Goal: Information Seeking & Learning: Check status

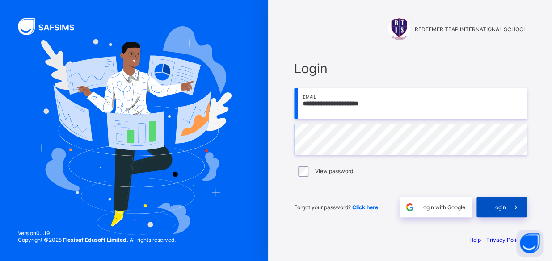
click at [494, 206] on span "Login" at bounding box center [499, 207] width 14 height 7
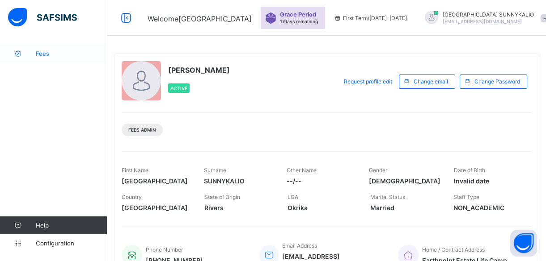
click at [42, 53] on span "Fees" at bounding box center [71, 53] width 71 height 7
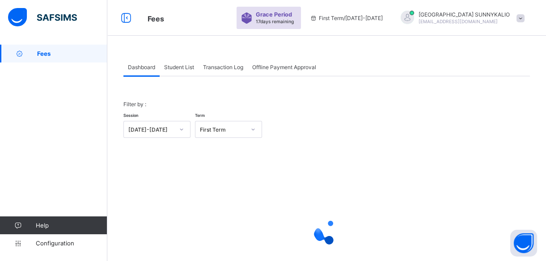
click at [185, 65] on span "Student List" at bounding box center [179, 67] width 30 height 7
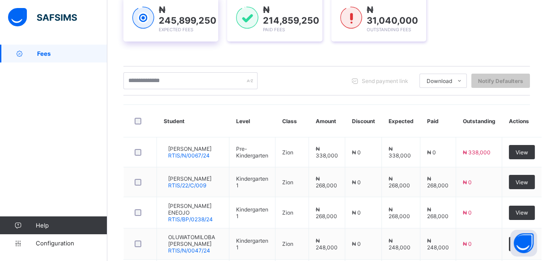
scroll to position [162, 0]
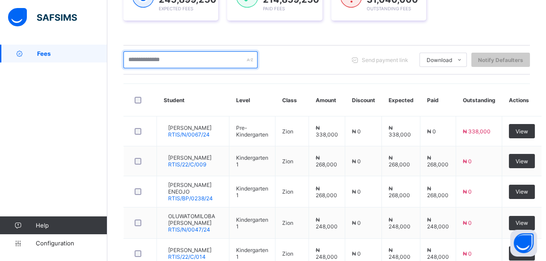
click at [143, 59] on input "text" at bounding box center [190, 59] width 134 height 17
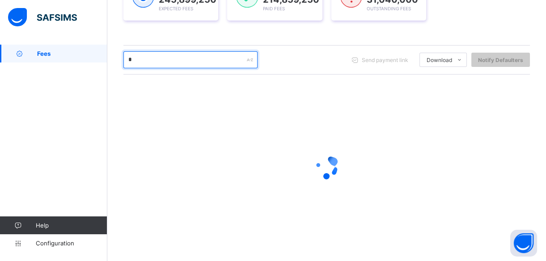
click at [139, 56] on input "*" at bounding box center [190, 59] width 134 height 17
type input "*******"
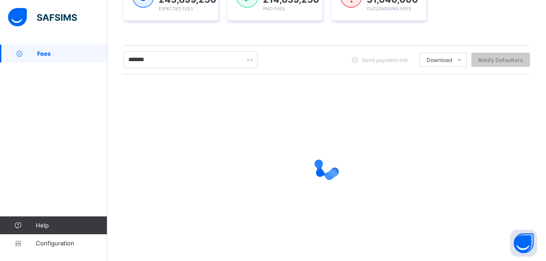
click at [141, 38] on div "Session [DATE]-[DATE] Term First Term Section Select class section Level Select…" at bounding box center [326, 93] width 406 height 318
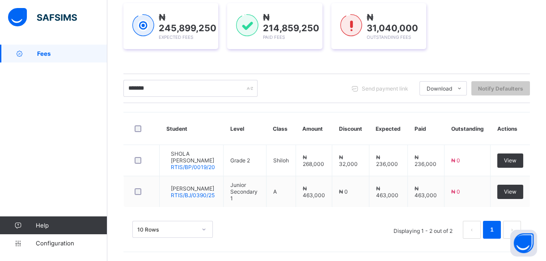
scroll to position [138, 0]
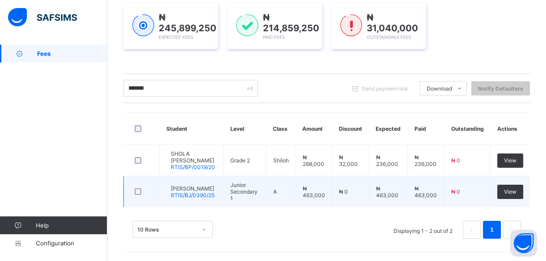
click at [197, 194] on span "RTIS/BJ/0390/25" at bounding box center [193, 195] width 44 height 7
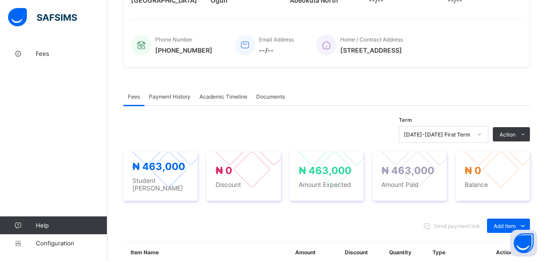
scroll to position [195, 0]
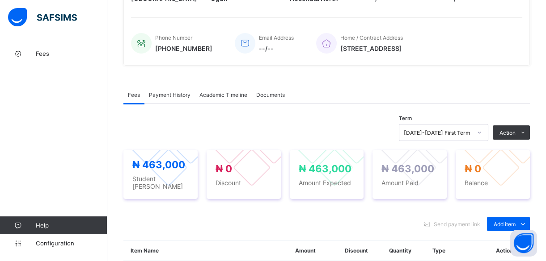
click at [162, 96] on span "Payment History" at bounding box center [170, 95] width 42 height 7
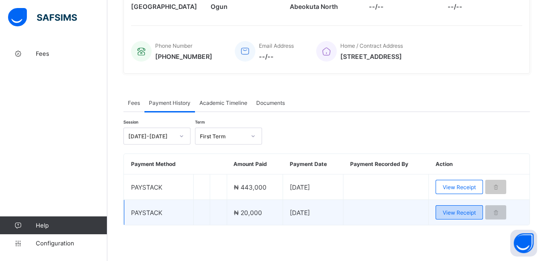
click at [460, 212] on span "View Receipt" at bounding box center [458, 213] width 33 height 7
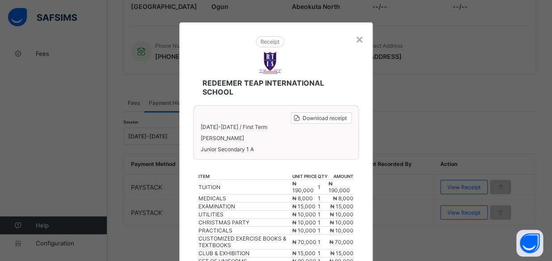
click at [343, 155] on div "Download receipt [DATE]-[DATE] / First Term [PERSON_NAME] Junior Secondary 1 A" at bounding box center [275, 132] width 165 height 55
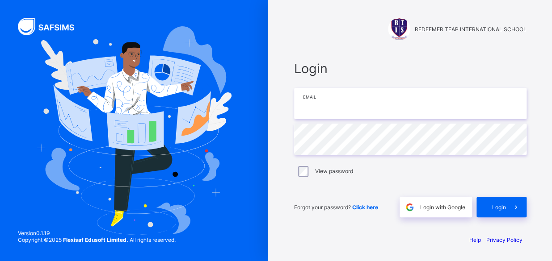
type input "**********"
click at [43, 215] on img at bounding box center [134, 130] width 194 height 209
drag, startPoint x: 0, startPoint y: 0, endPoint x: 282, endPoint y: 186, distance: 337.7
click at [282, 186] on div "**********" at bounding box center [410, 130] width 268 height 261
